Goal: Transaction & Acquisition: Purchase product/service

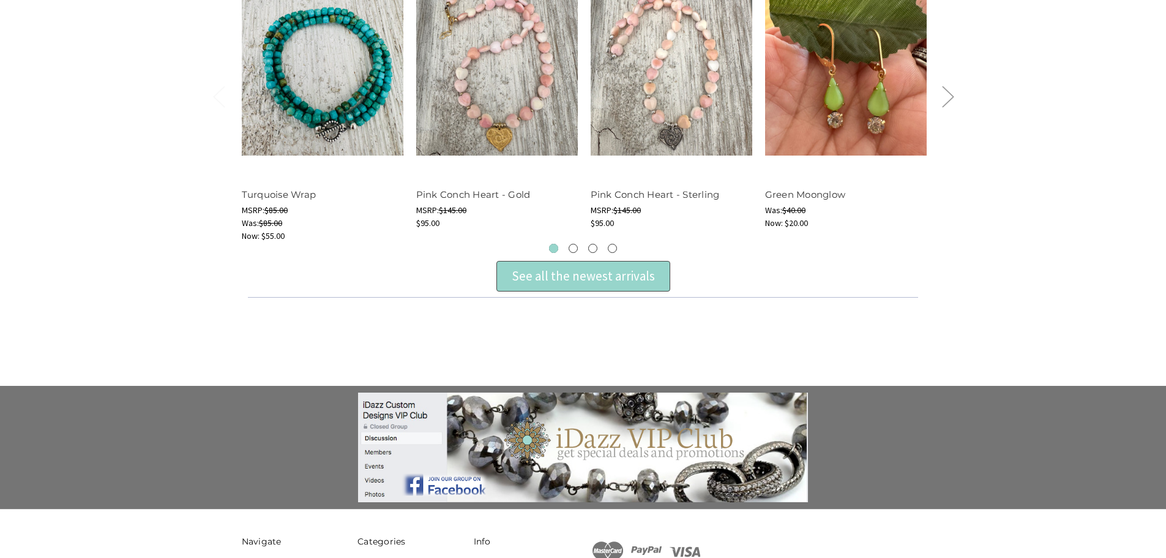
scroll to position [551, 0]
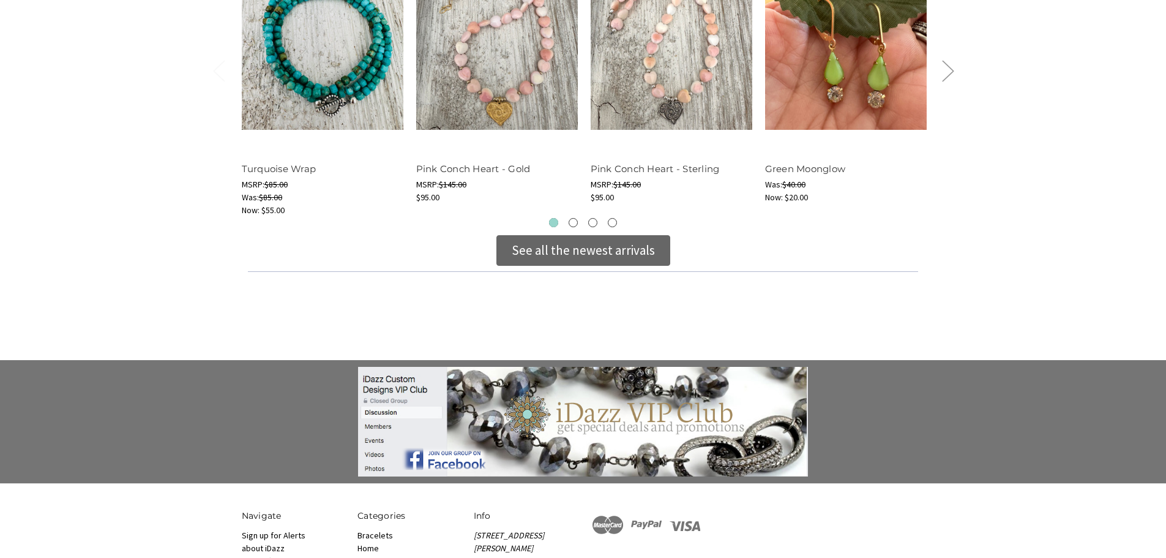
click at [601, 251] on div "See all the newest arrivals" at bounding box center [583, 251] width 143 height 20
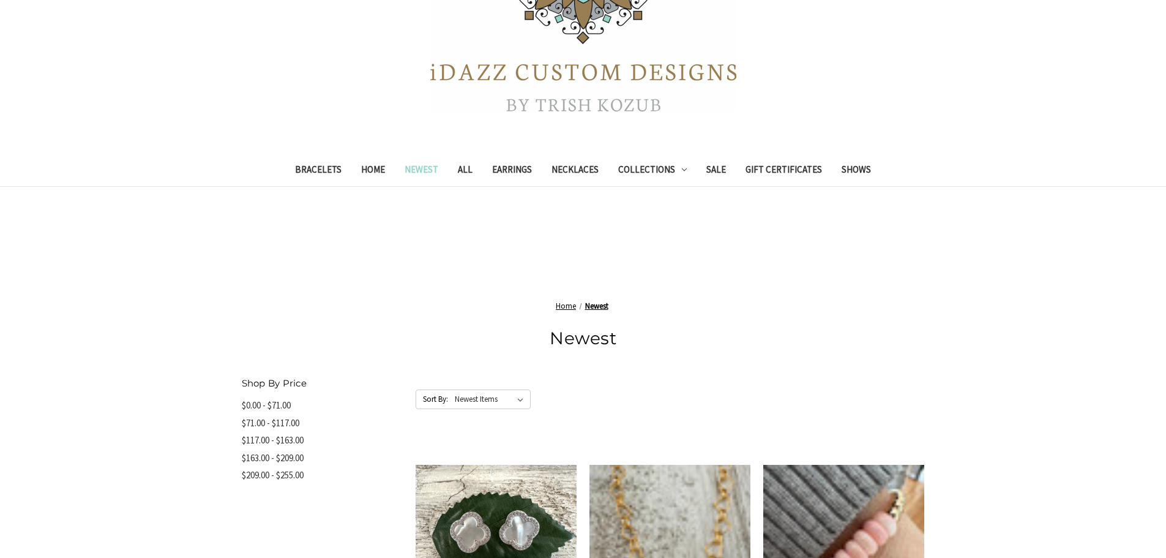
scroll to position [263, 0]
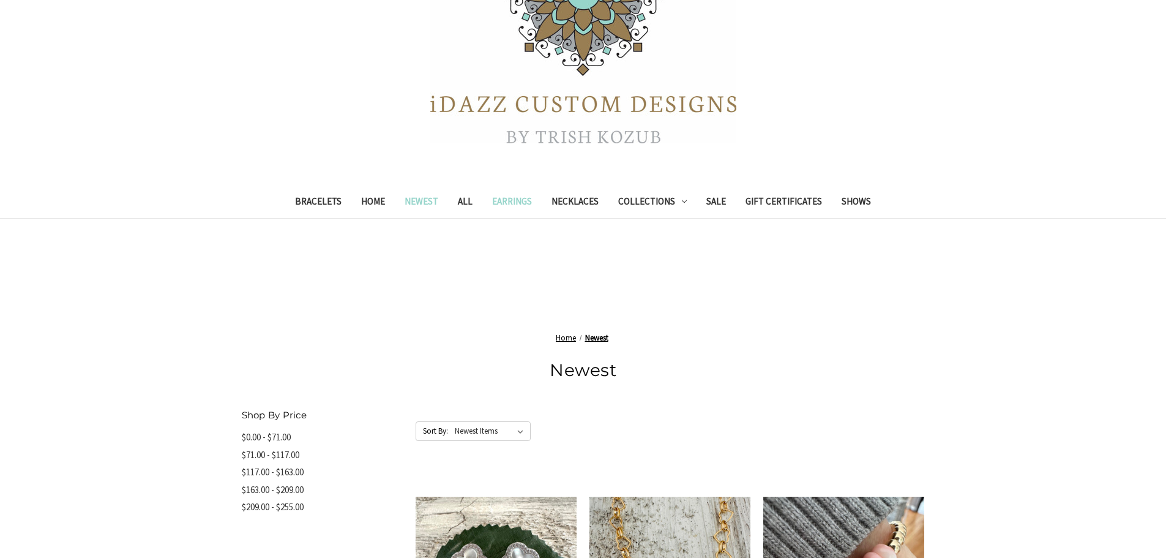
click at [513, 200] on link "Earrings" at bounding box center [511, 203] width 59 height 30
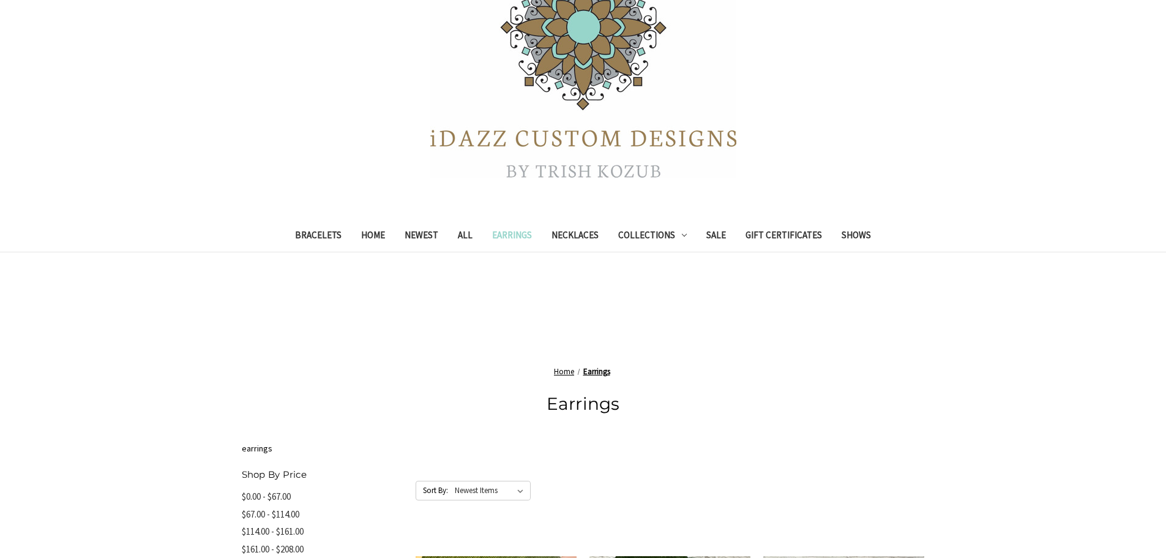
scroll to position [122, 0]
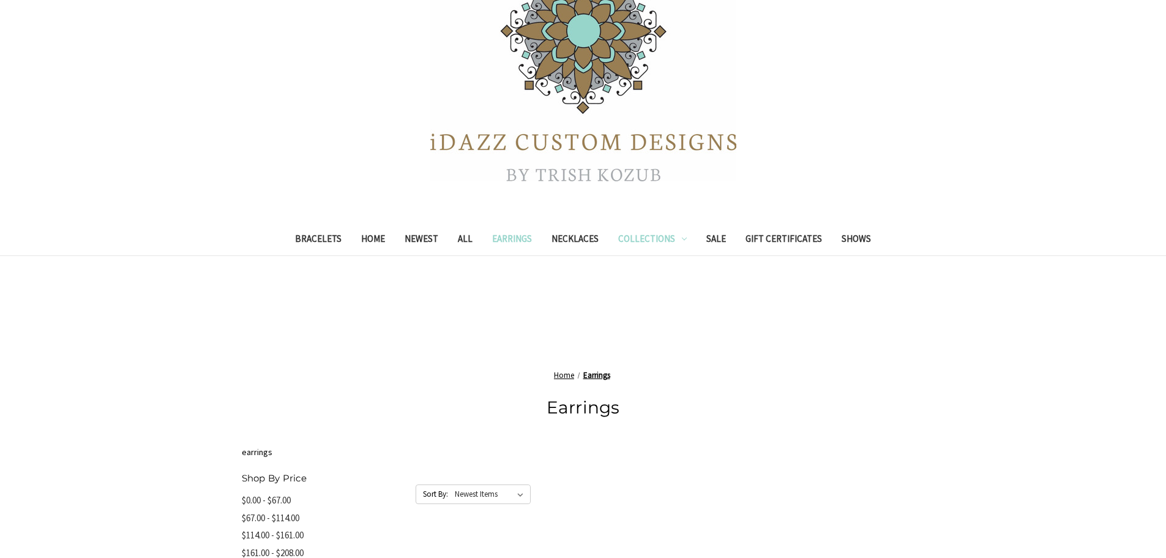
click at [682, 241] on icon "Collections" at bounding box center [684, 238] width 5 height 5
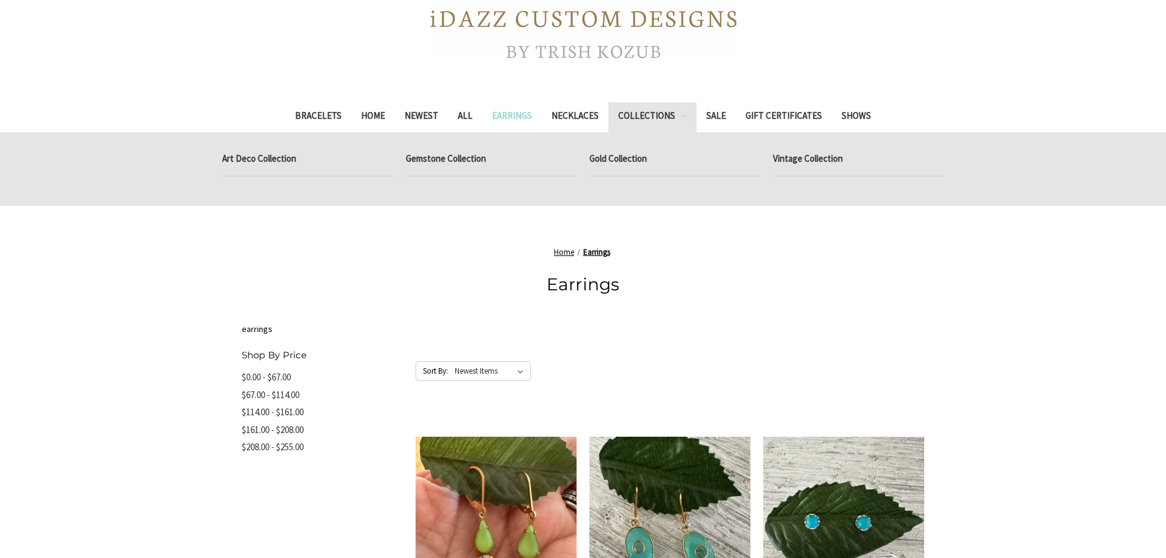
scroll to position [245, 0]
click at [565, 254] on span "Home" at bounding box center [564, 252] width 20 height 10
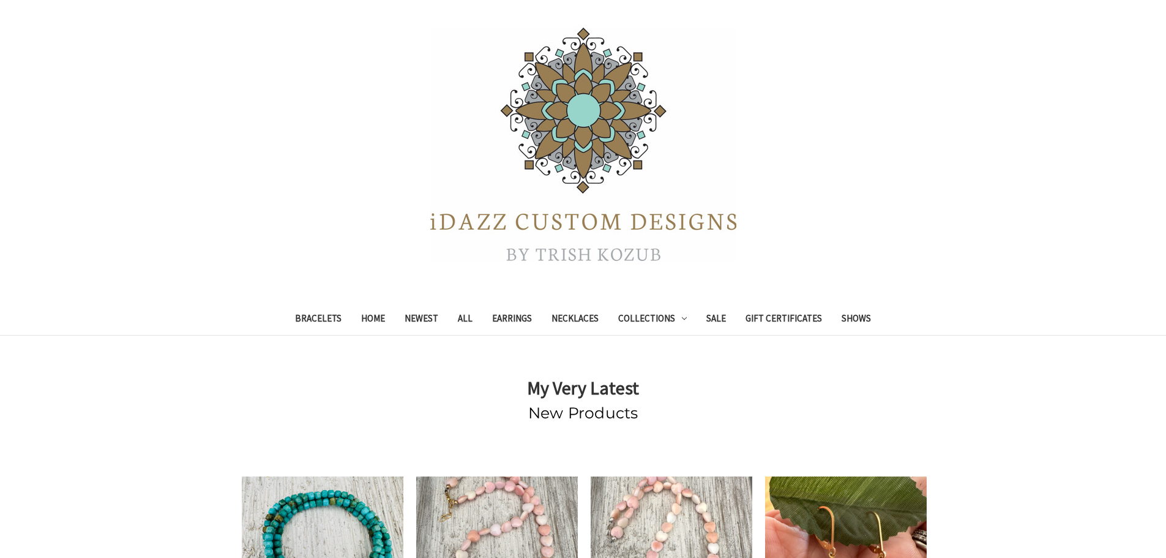
scroll to position [122, 0]
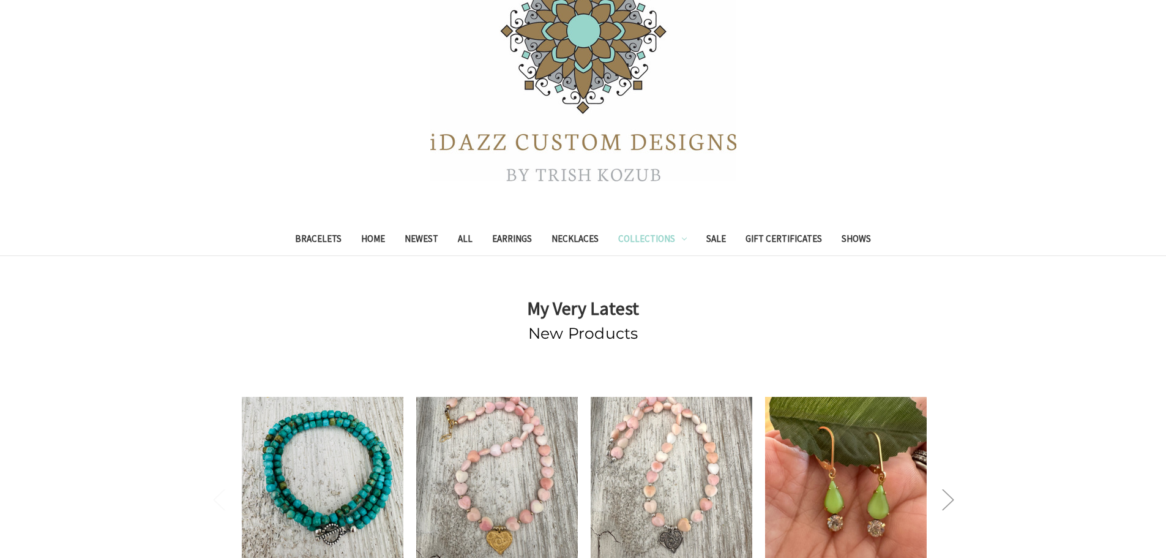
click at [677, 240] on link "Collections" at bounding box center [652, 240] width 88 height 30
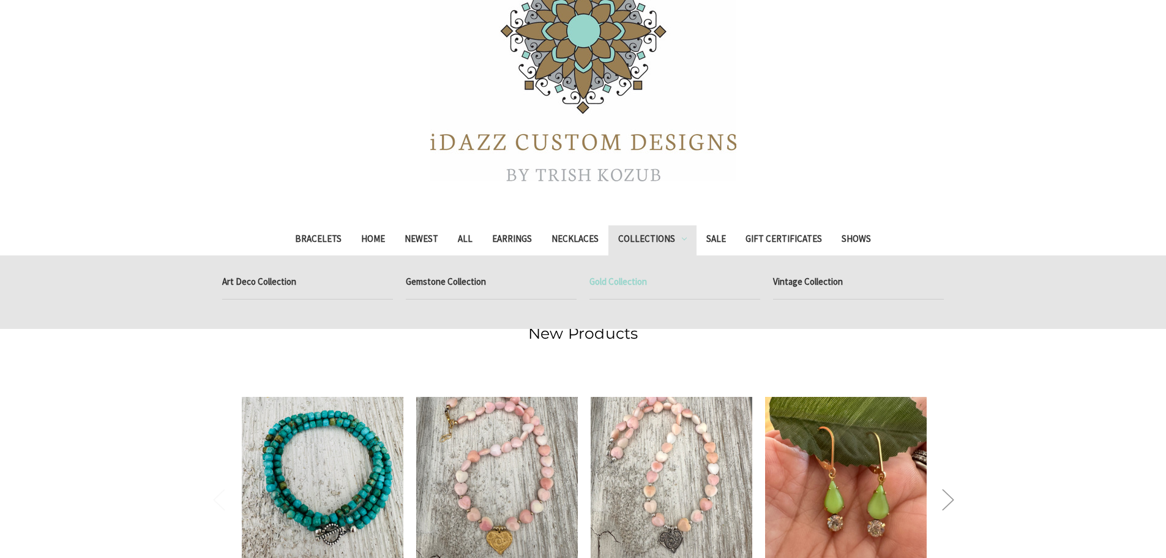
click at [633, 284] on link "Gold Collection" at bounding box center [674, 283] width 171 height 31
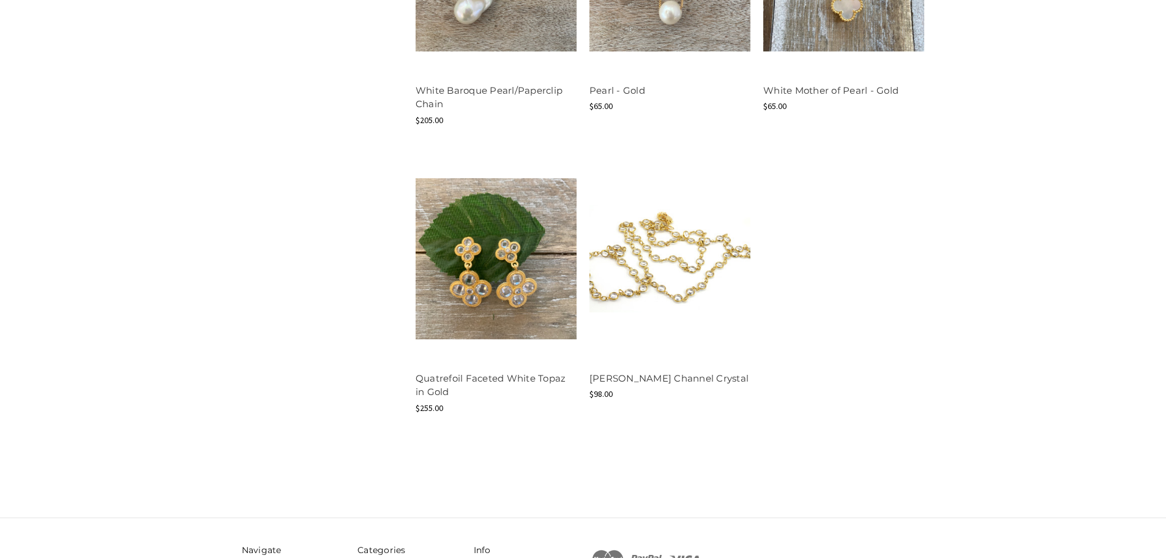
scroll to position [857, 0]
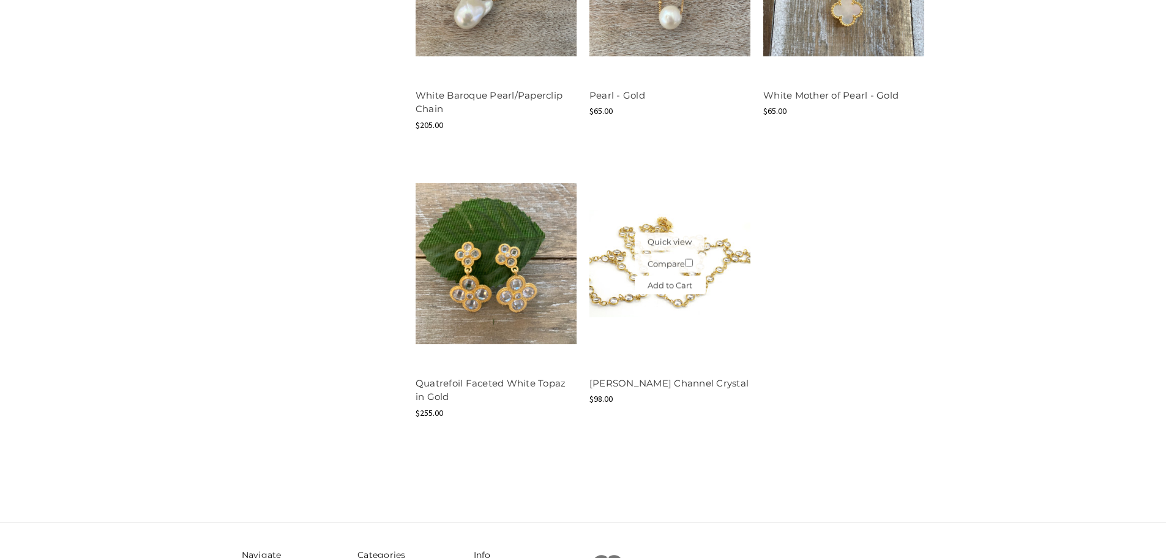
click at [652, 277] on link "Add to Cart" at bounding box center [670, 285] width 71 height 18
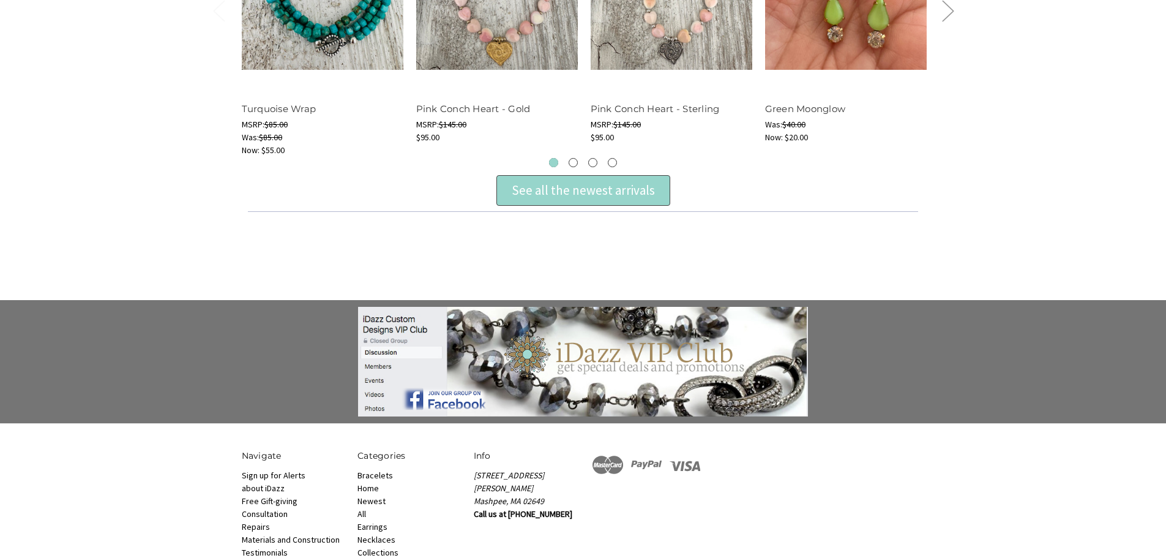
scroll to position [612, 0]
